Goal: Transaction & Acquisition: Book appointment/travel/reservation

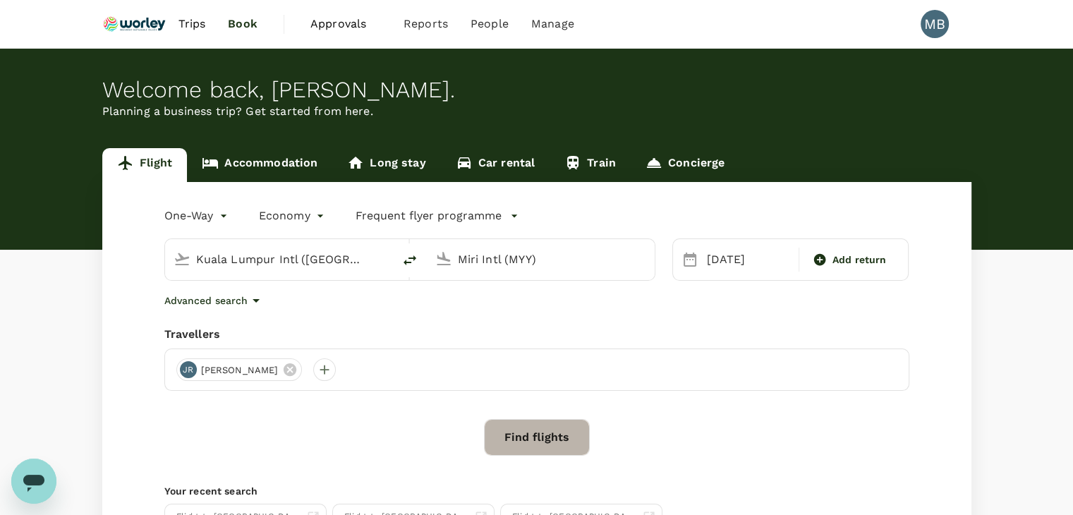
click at [535, 438] on button "Find flights" at bounding box center [537, 437] width 106 height 37
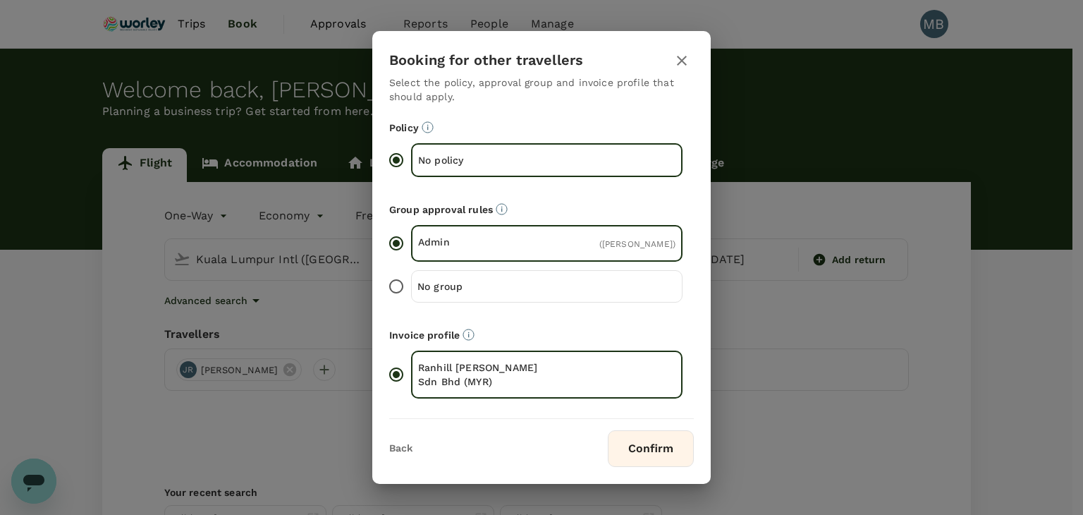
click at [664, 453] on button "Confirm" at bounding box center [651, 448] width 86 height 37
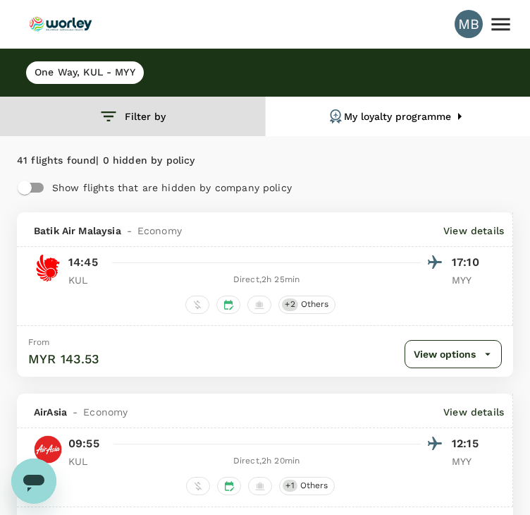
click at [126, 126] on button "Filter by" at bounding box center [132, 116] width 265 height 39
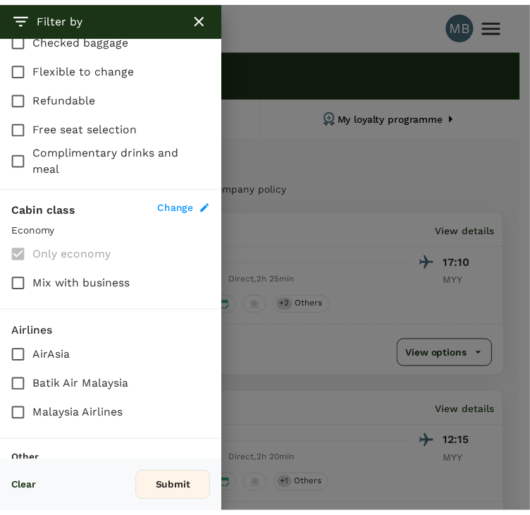
scroll to position [494, 0]
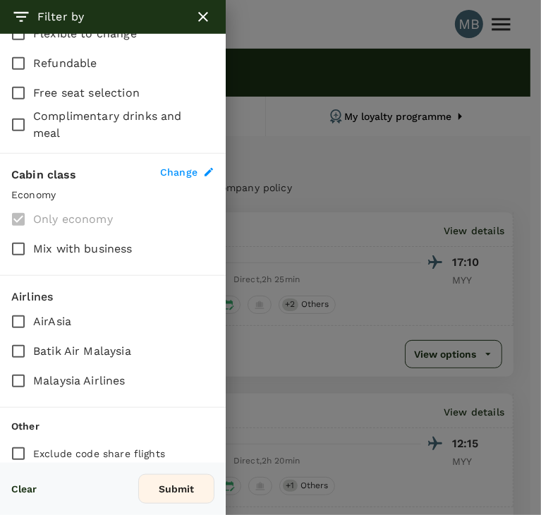
click at [15, 380] on input "Malaysia Airlines" at bounding box center [19, 381] width 30 height 30
checkbox input "true"
click at [156, 477] on button "Submit" at bounding box center [176, 489] width 76 height 30
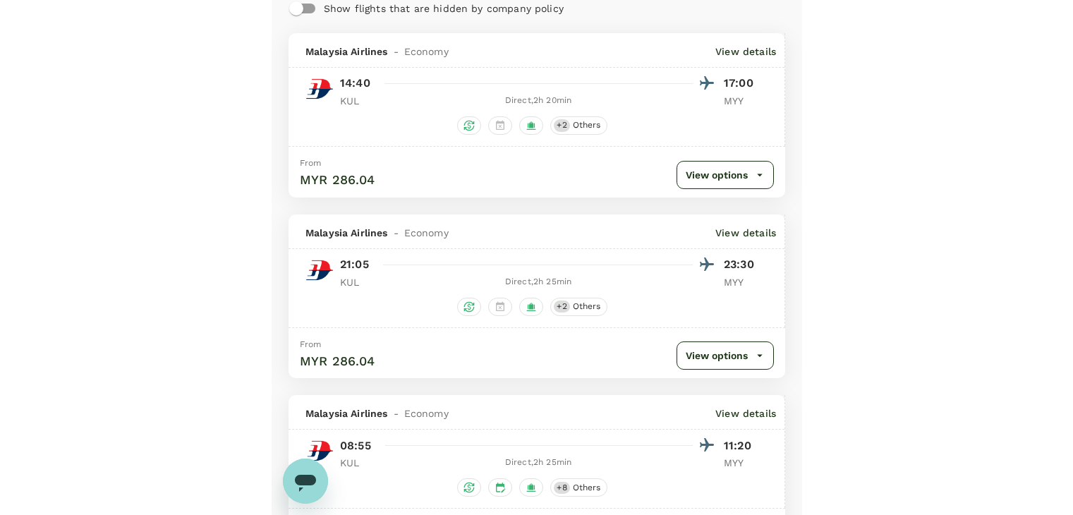
scroll to position [0, 0]
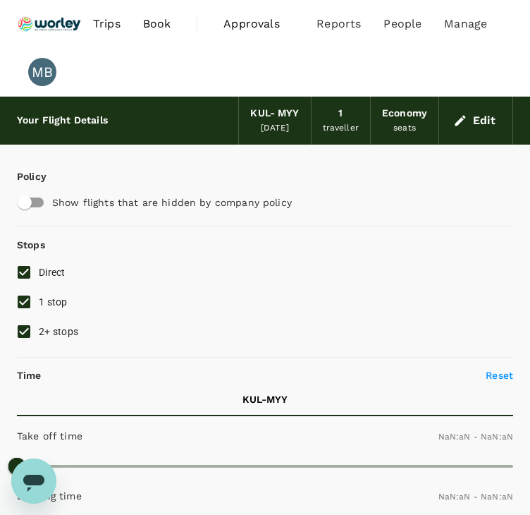
type input "1440"
type input "MYR"
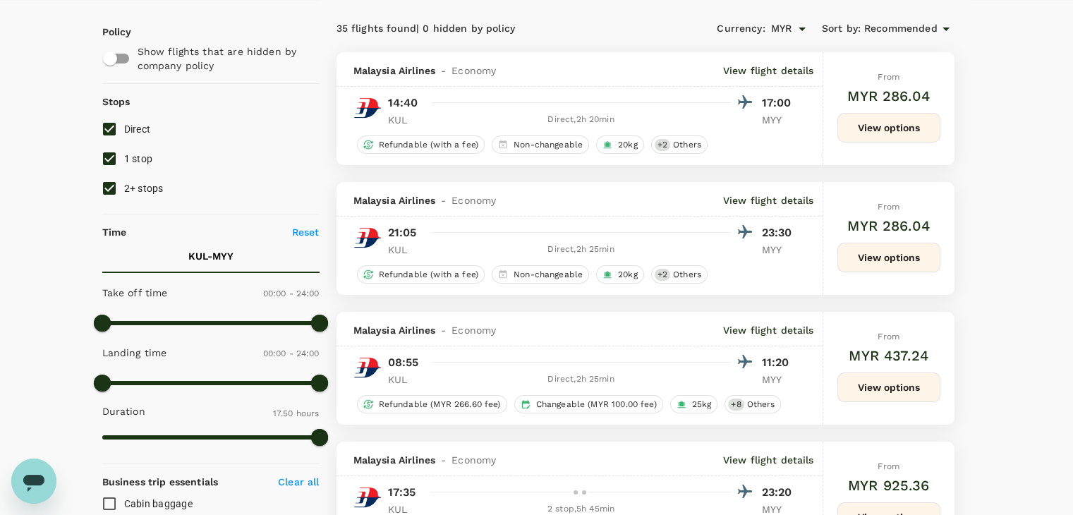
scroll to position [141, 0]
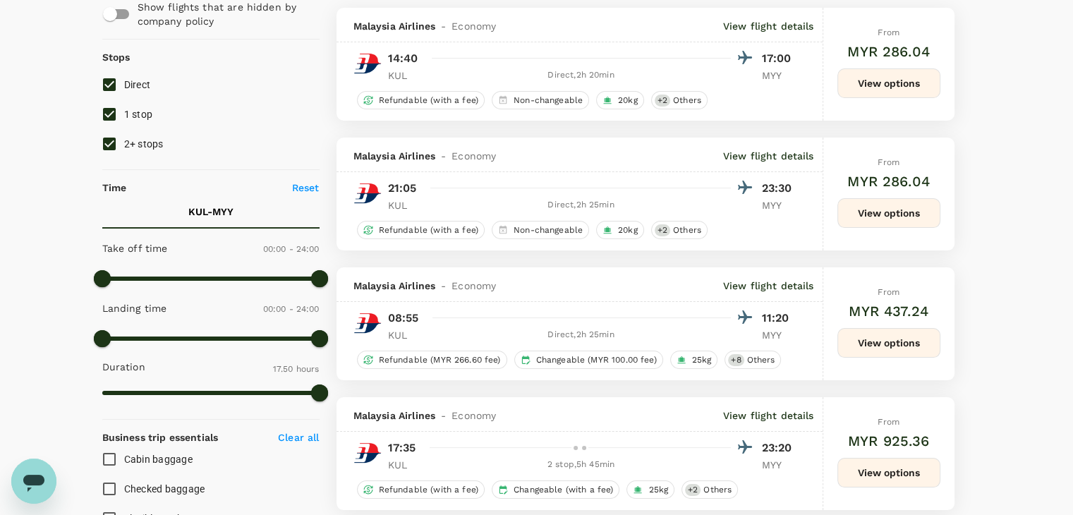
click at [115, 139] on input "2+ stops" at bounding box center [110, 144] width 30 height 30
checkbox input "false"
drag, startPoint x: 113, startPoint y: 114, endPoint x: 118, endPoint y: 121, distance: 8.6
click at [113, 114] on input "1 stop" at bounding box center [110, 114] width 30 height 30
checkbox input "false"
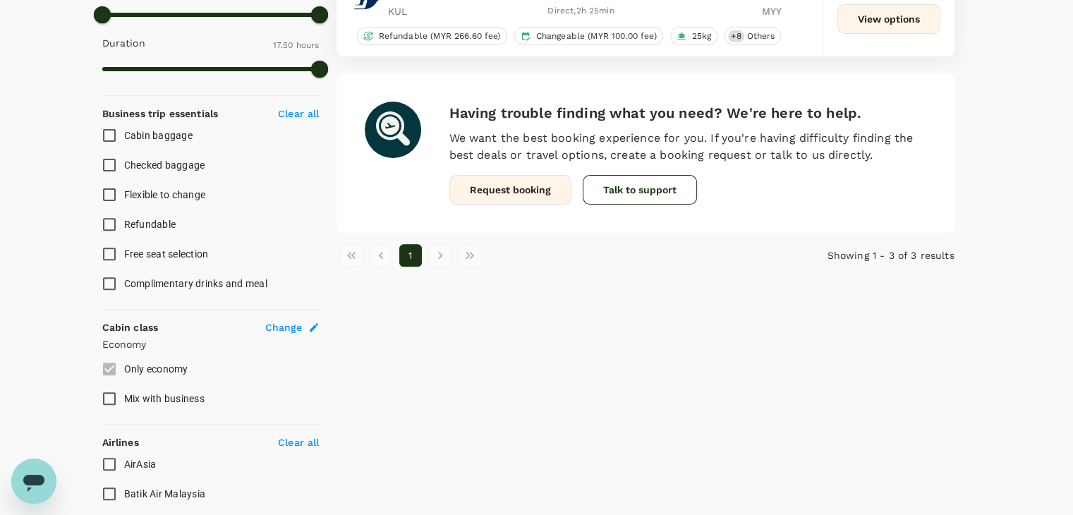
scroll to position [616, 0]
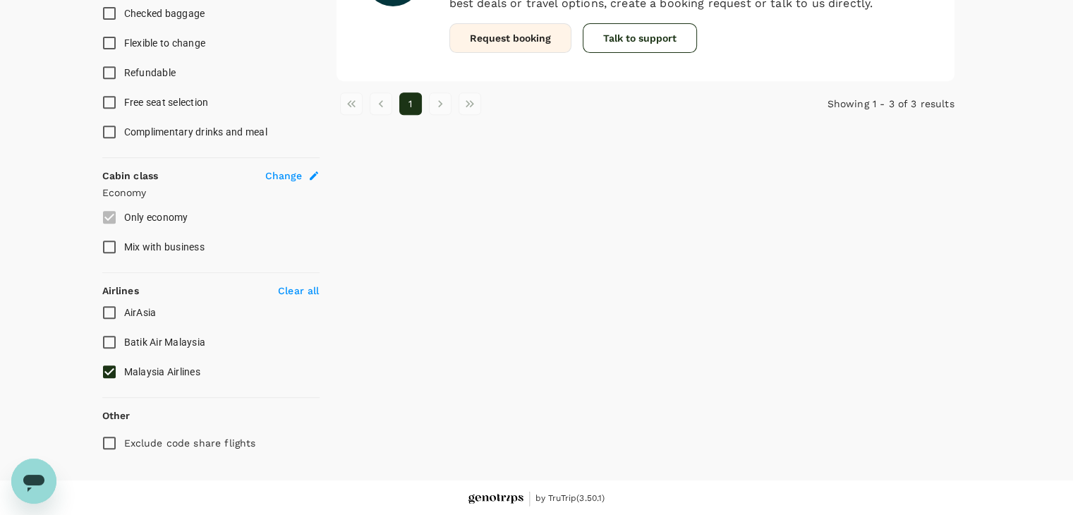
drag, startPoint x: 105, startPoint y: 375, endPoint x: 107, endPoint y: 336, distance: 38.8
click at [106, 368] on input "Malaysia Airlines" at bounding box center [110, 372] width 30 height 30
checkbox input "false"
click at [109, 308] on input "AirAsia" at bounding box center [110, 313] width 30 height 30
checkbox input "true"
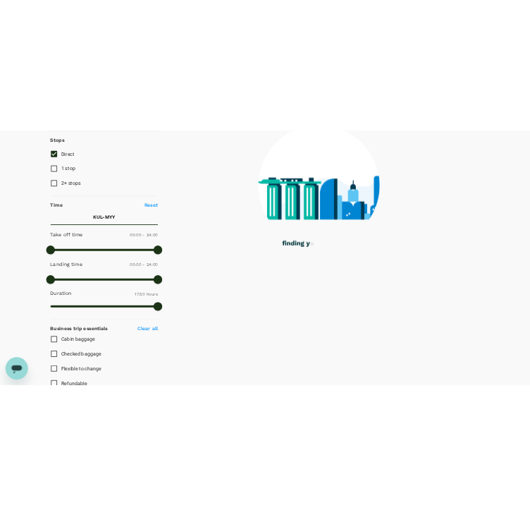
scroll to position [52, 0]
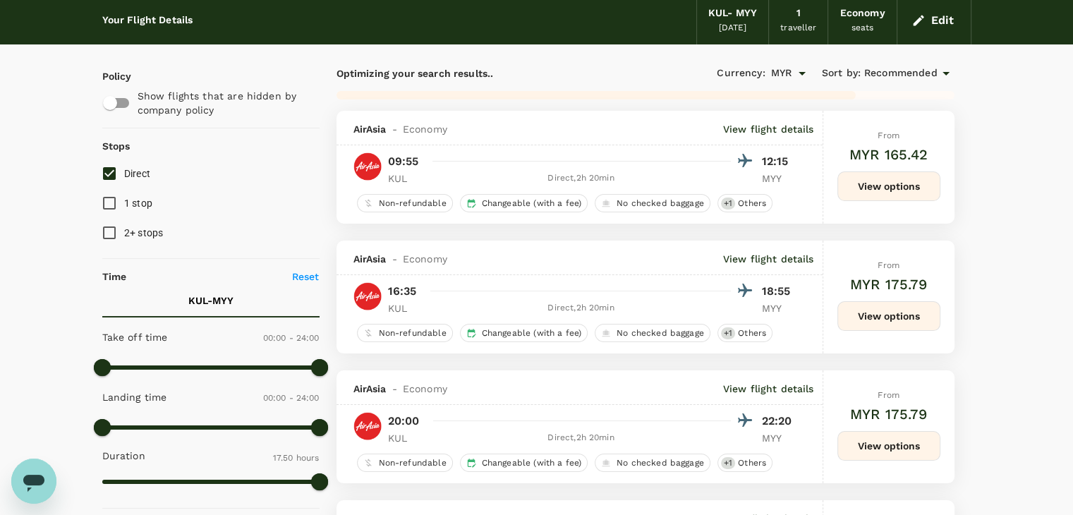
click at [917, 69] on span "Recommended" at bounding box center [900, 74] width 73 height 16
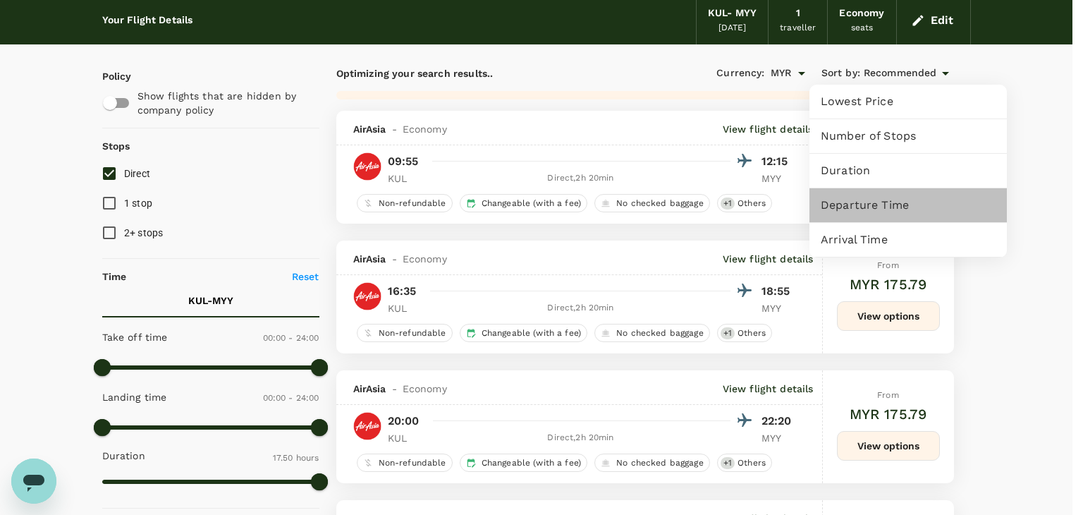
click at [862, 205] on span "Departure Time" at bounding box center [908, 205] width 175 height 17
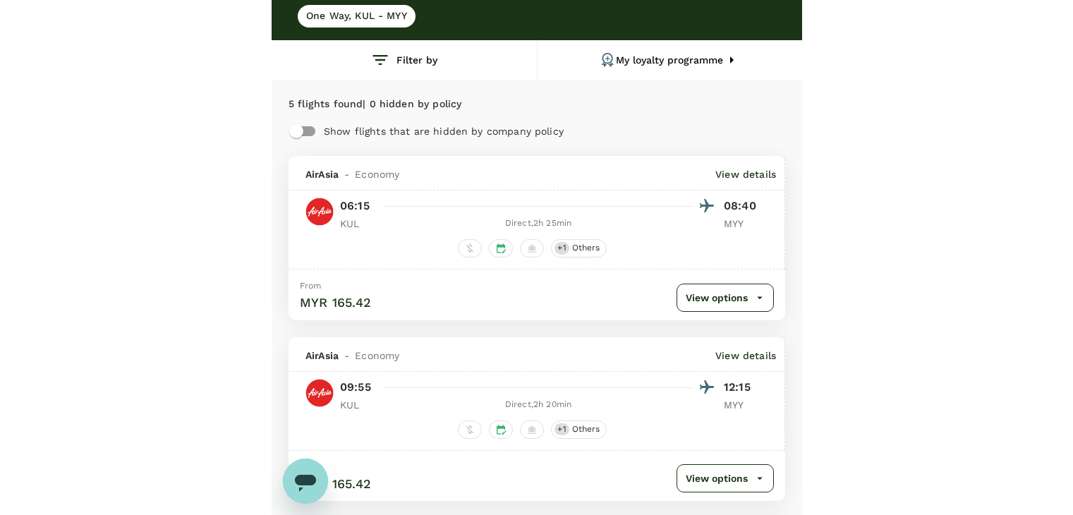
scroll to position [0, 0]
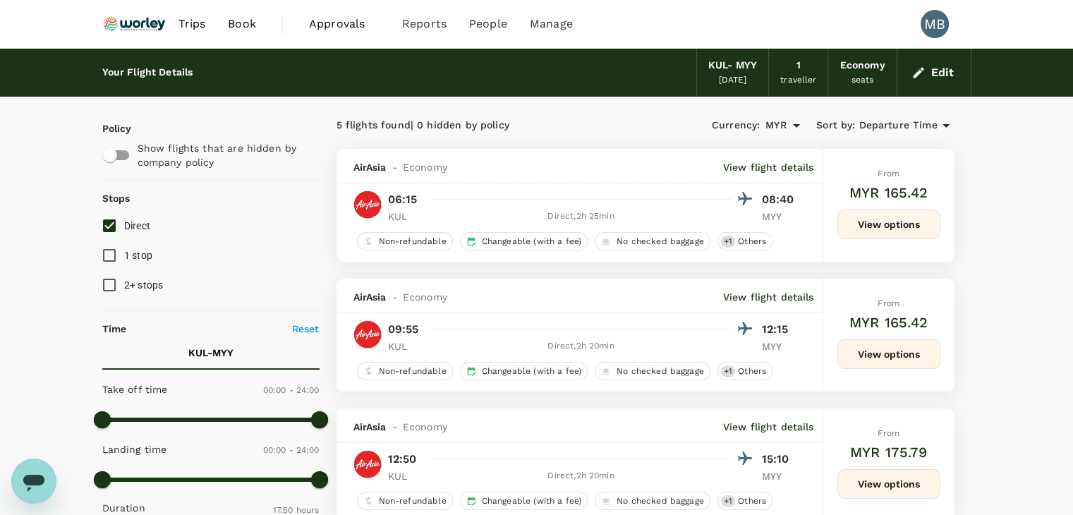
click at [925, 69] on button "Edit" at bounding box center [933, 72] width 51 height 23
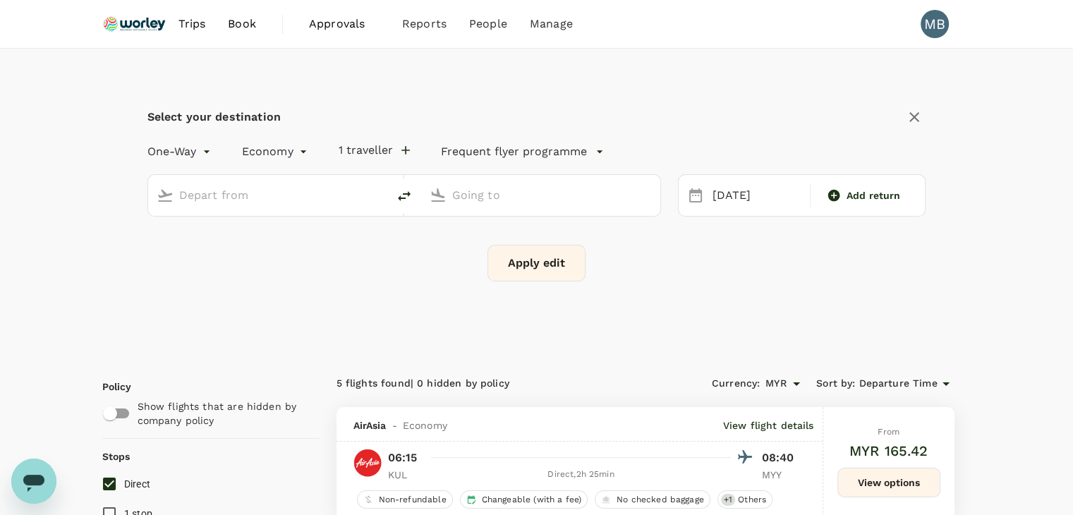
type input "Kuala Lumpur Intl ([GEOGRAPHIC_DATA])"
type input "Miri Intl (MYY)"
click at [402, 192] on icon "delete" at bounding box center [404, 196] width 17 height 17
type input "Miri Intl (MYY)"
type input "Kuala Lumpur Intl ([GEOGRAPHIC_DATA])"
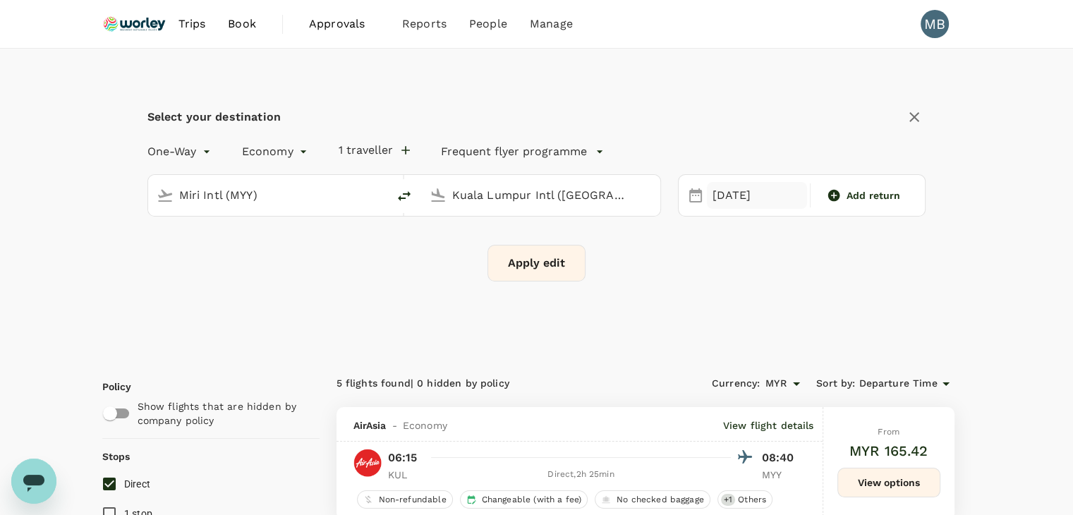
click at [728, 198] on div "03 Sep" at bounding box center [757, 196] width 100 height 28
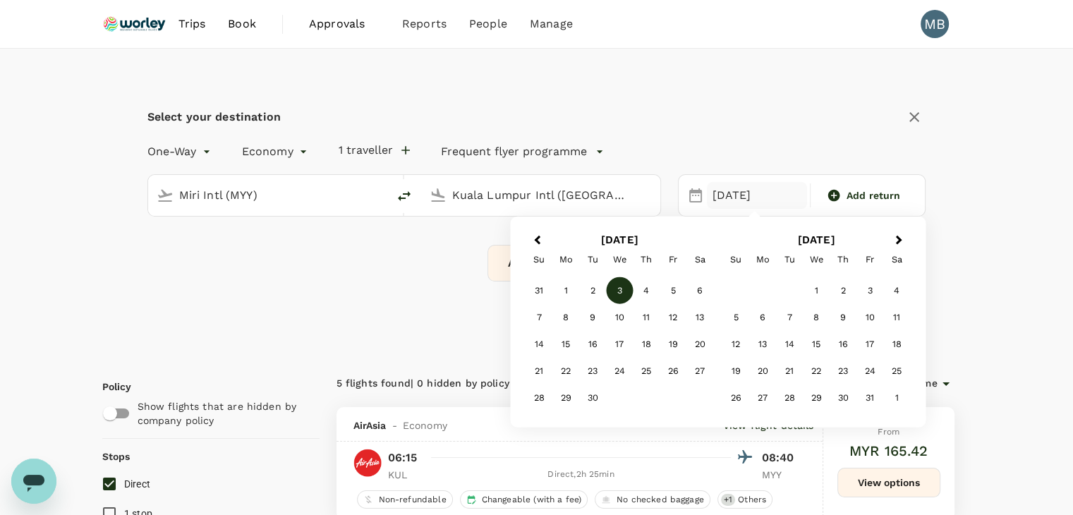
drag, startPoint x: 645, startPoint y: 288, endPoint x: 635, endPoint y: 283, distance: 11.0
click at [645, 288] on div "4" at bounding box center [646, 290] width 27 height 27
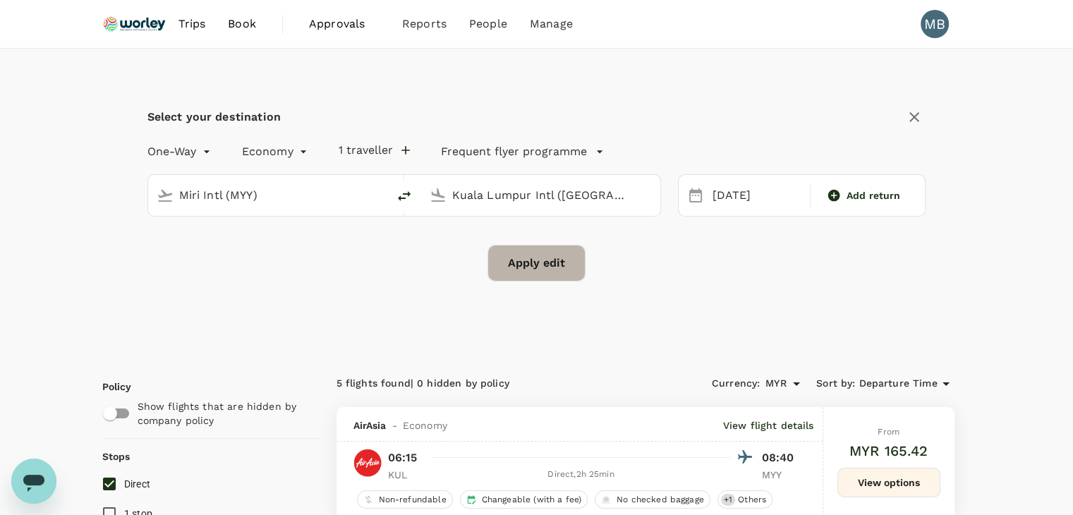
click at [568, 264] on button "Apply edit" at bounding box center [536, 263] width 98 height 37
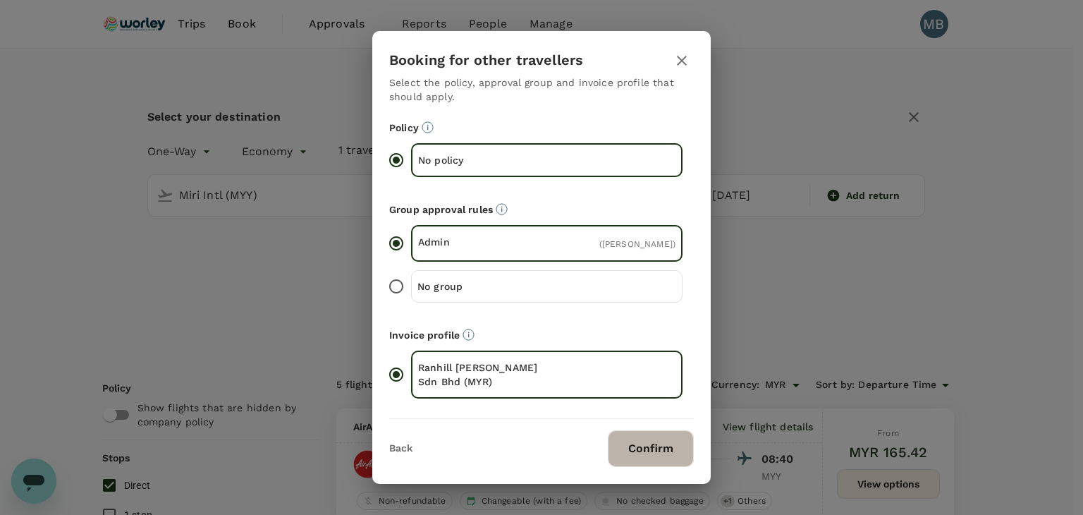
click at [640, 451] on button "Confirm" at bounding box center [651, 448] width 86 height 37
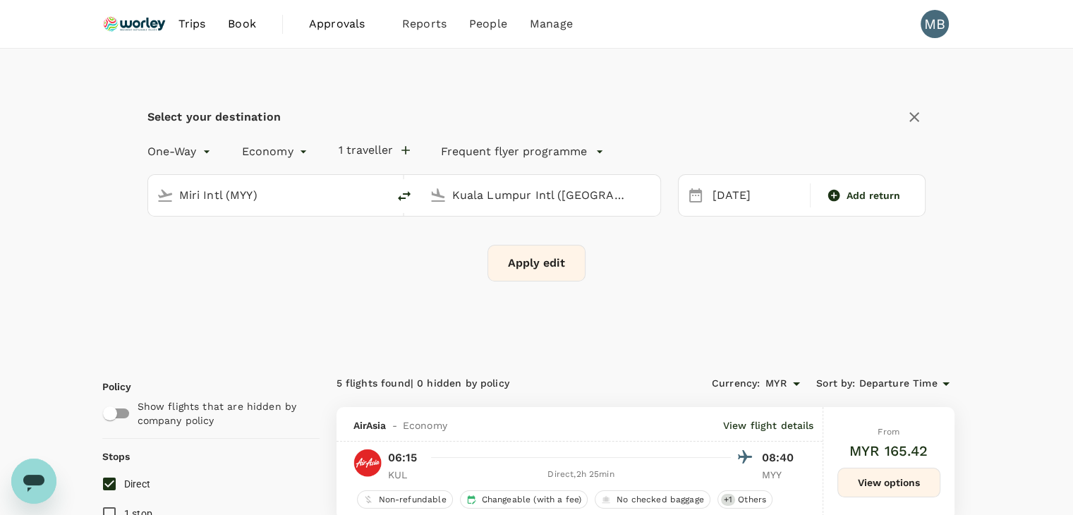
checkbox input "false"
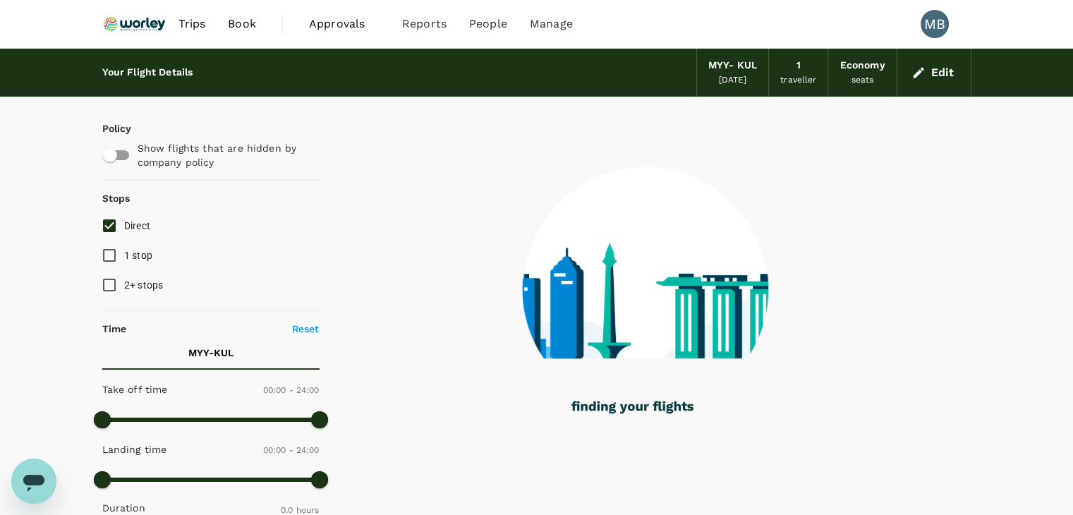
type input "915"
checkbox input "true"
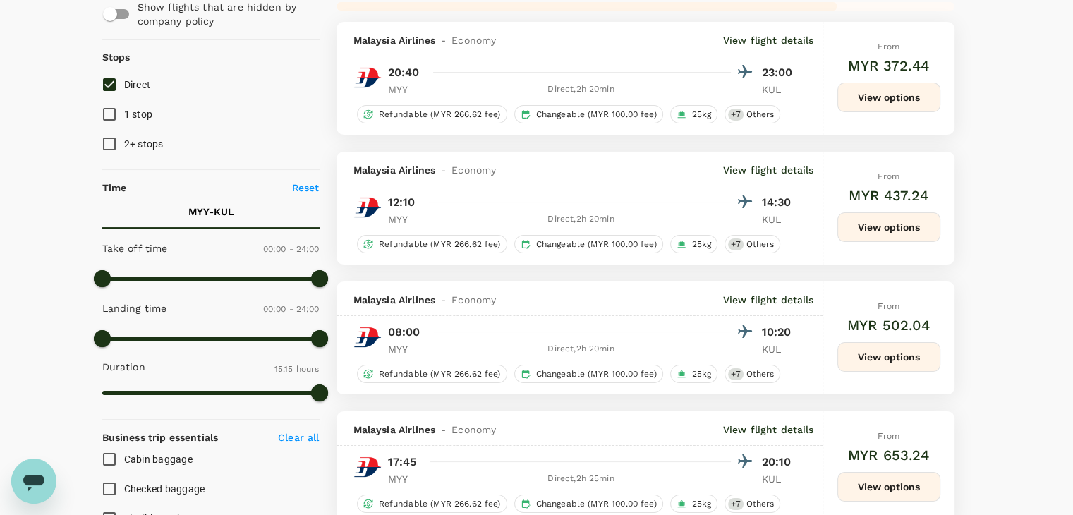
scroll to position [103, 0]
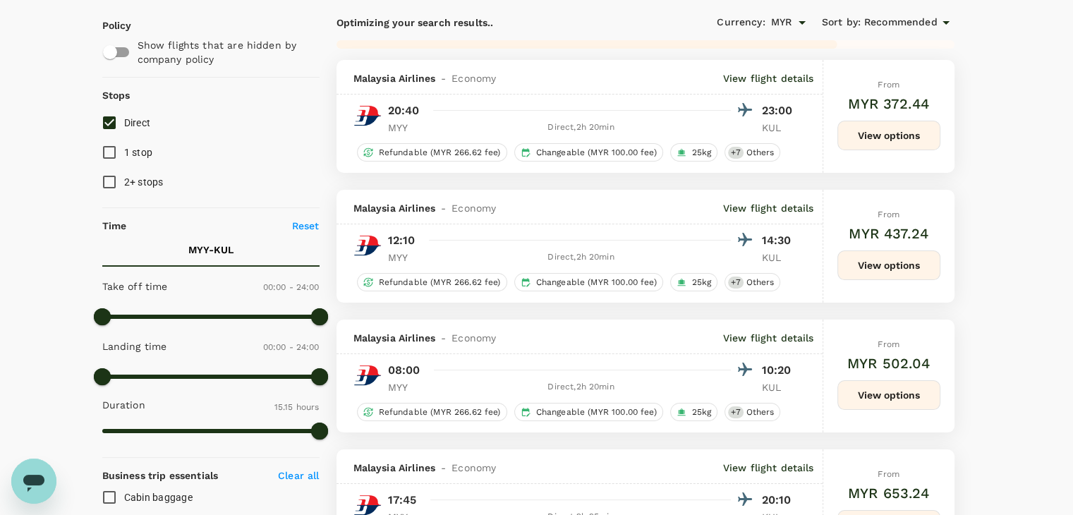
checkbox input "true"
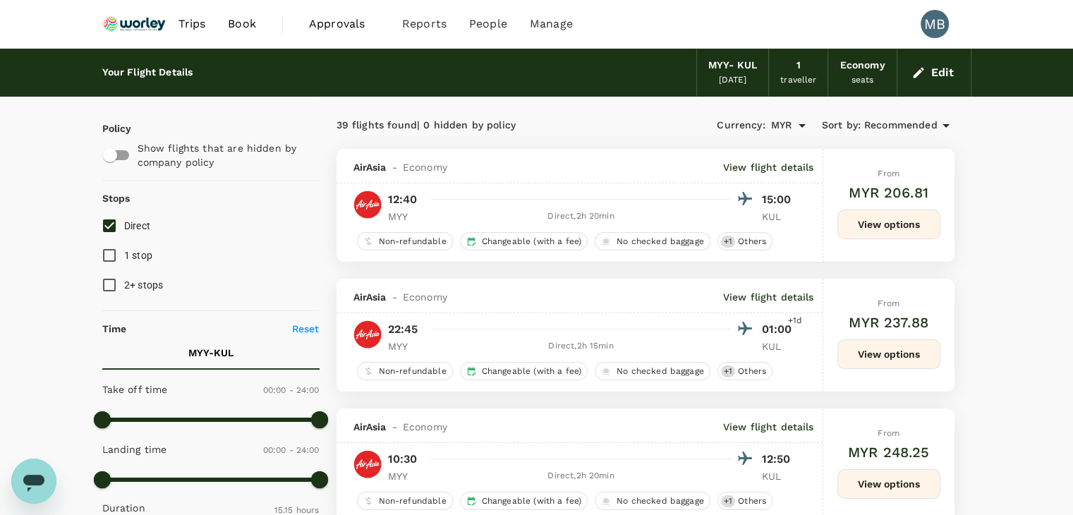
click at [116, 221] on input "Direct" at bounding box center [110, 226] width 30 height 30
checkbox input "true"
click at [890, 129] on span "Recommended" at bounding box center [900, 126] width 73 height 16
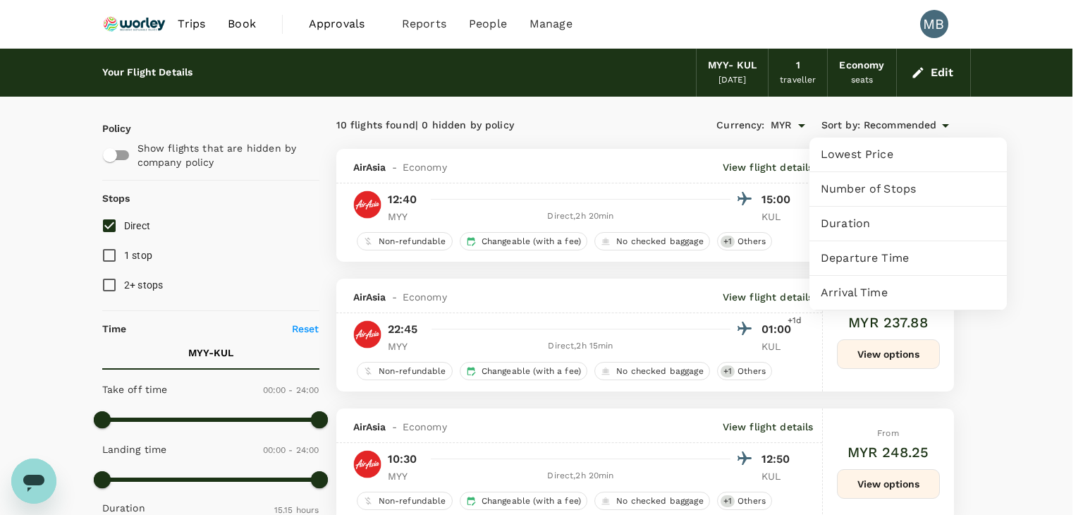
click at [851, 256] on span "Departure Time" at bounding box center [908, 258] width 175 height 17
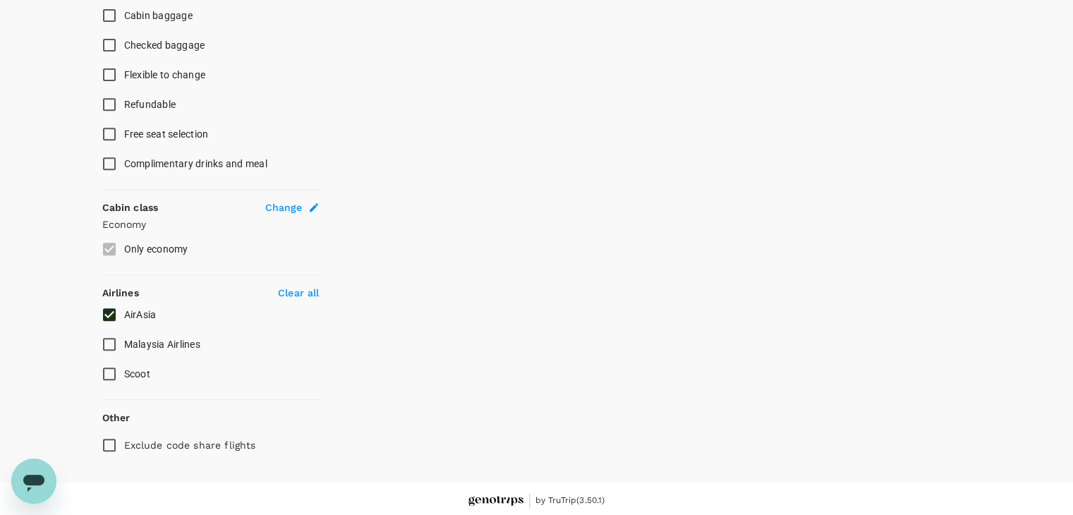
scroll to position [587, 0]
click at [114, 310] on input "AirAsia" at bounding box center [110, 313] width 30 height 30
checkbox input "false"
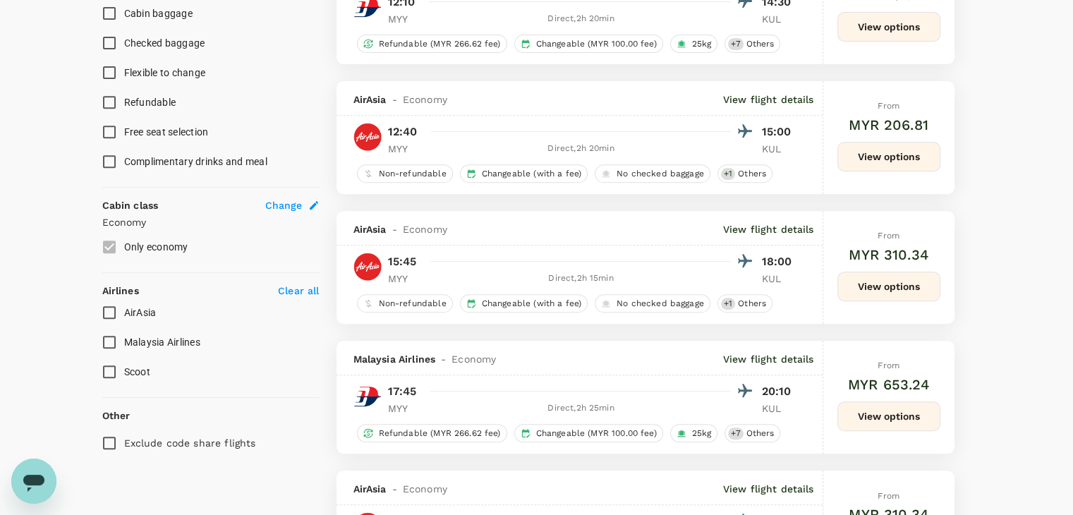
type input "MYR"
click at [114, 310] on input "AirAsia" at bounding box center [110, 313] width 30 height 30
checkbox input "true"
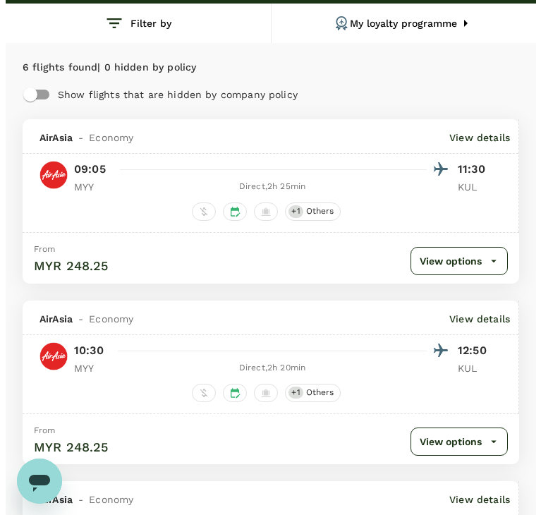
scroll to position [0, 0]
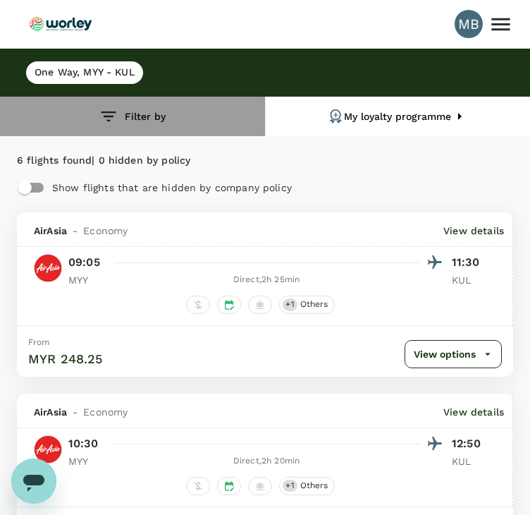
click at [149, 118] on button "Filter by" at bounding box center [132, 116] width 265 height 39
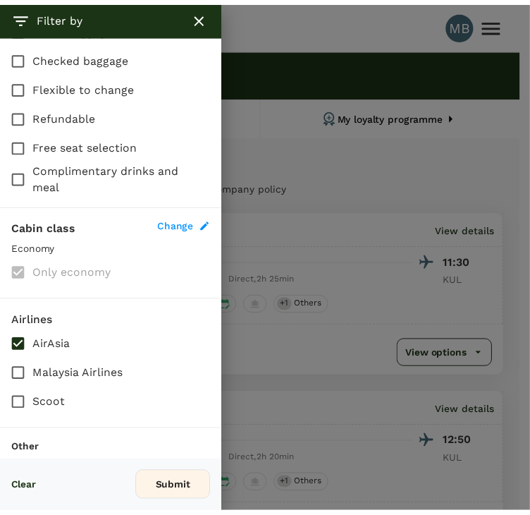
scroll to position [489, 0]
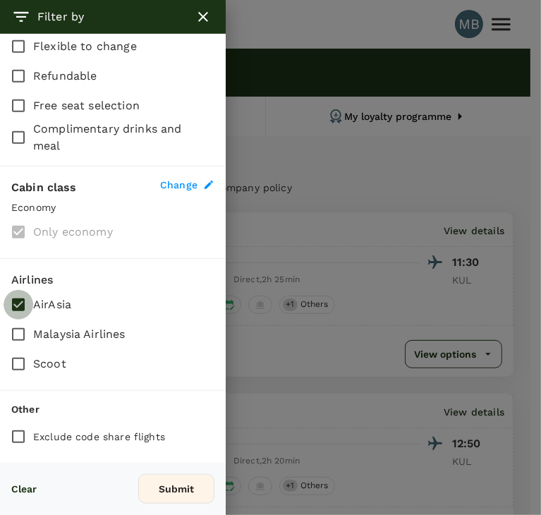
click at [20, 295] on input "AirAsia" at bounding box center [19, 305] width 30 height 30
checkbox input "false"
click at [22, 322] on input "Malaysia Airlines" at bounding box center [19, 334] width 30 height 30
checkbox input "true"
click at [177, 480] on button "Submit" at bounding box center [176, 489] width 76 height 30
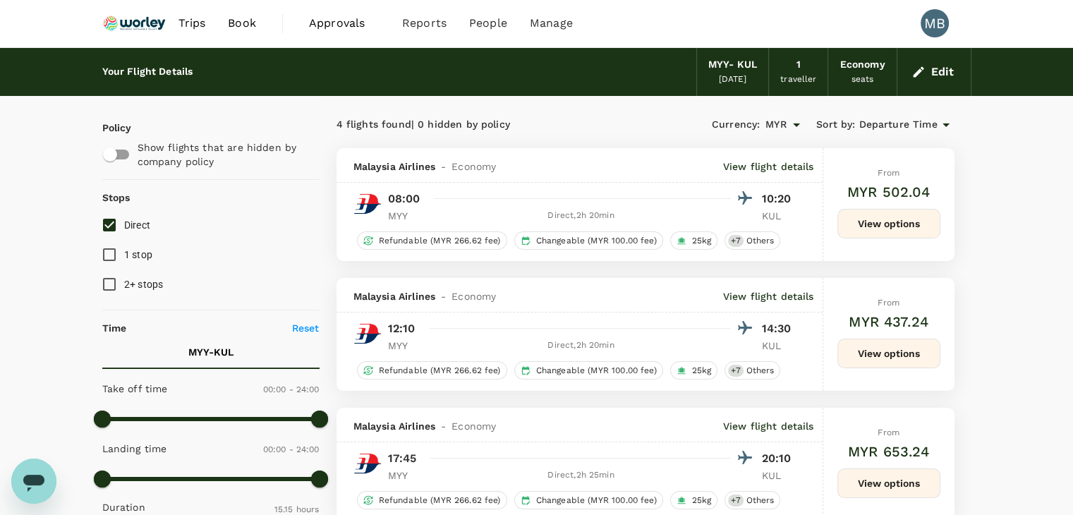
scroll to position [0, 0]
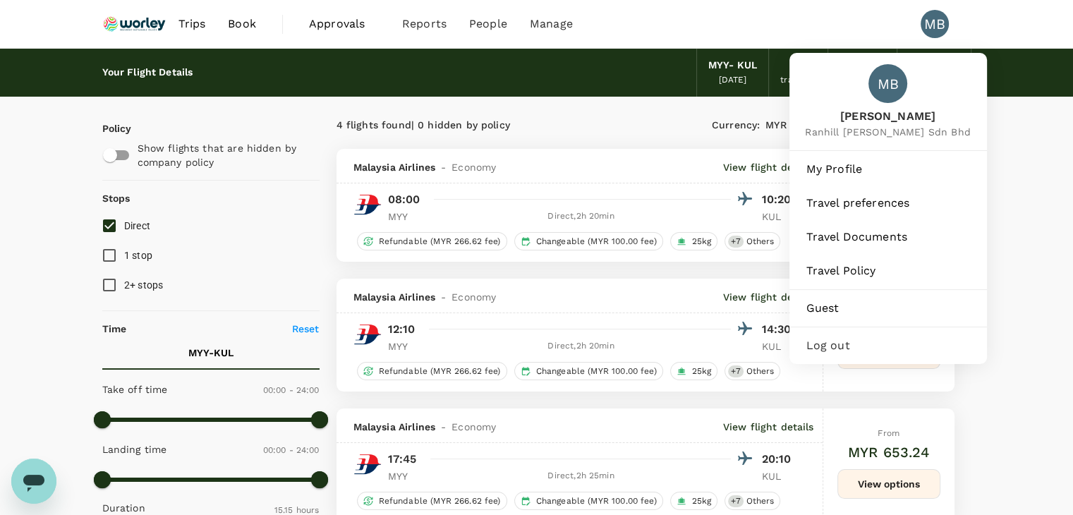
click at [824, 354] on span "Log out" at bounding box center [888, 345] width 164 height 17
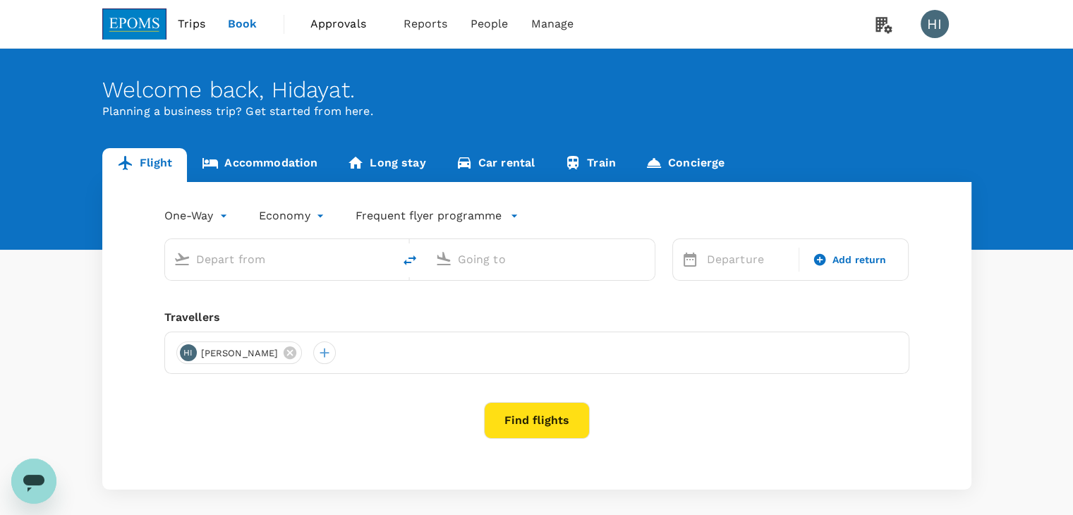
type input "[PERSON_NAME] (JHB)"
type input "Kuala Lumpur Intl ([GEOGRAPHIC_DATA])"
